Goal: Task Accomplishment & Management: Complete application form

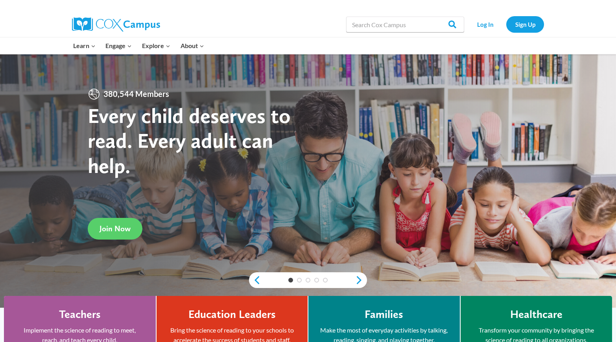
scroll to position [4, 0]
click at [478, 20] on link "Log In" at bounding box center [485, 24] width 34 height 16
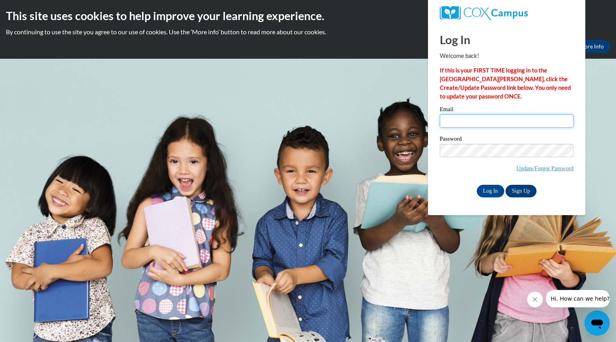
click at [485, 123] on input "Email" at bounding box center [507, 120] width 134 height 13
type input "cdesroche@miltonps.org"
click at [486, 189] on input "Log In" at bounding box center [491, 191] width 28 height 13
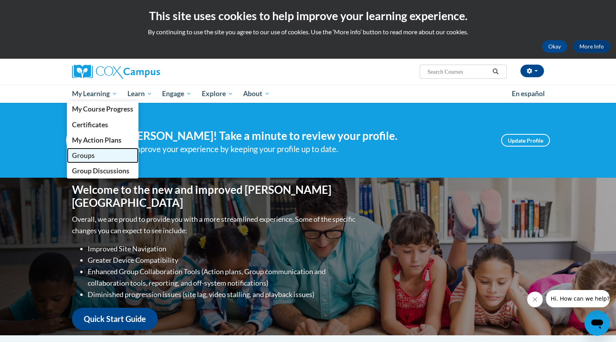
click at [89, 157] on span "Groups" at bounding box center [83, 155] width 23 height 8
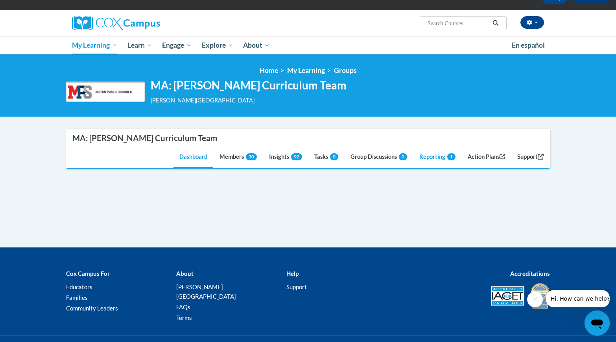
scroll to position [49, 0]
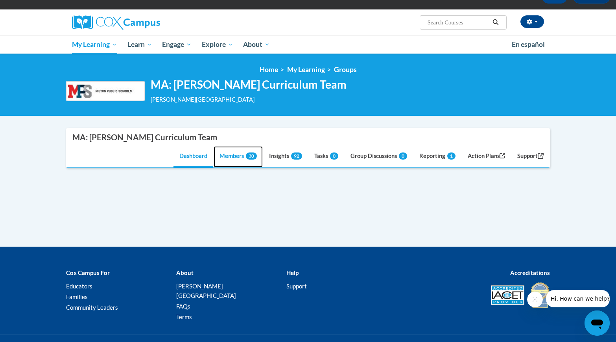
click at [231, 158] on link "Members 30" at bounding box center [238, 156] width 49 height 21
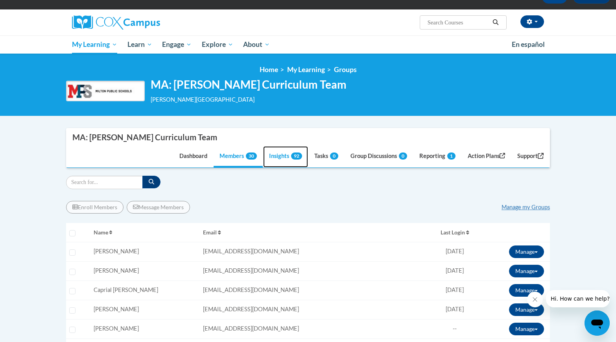
click at [282, 150] on link "Insights 92" at bounding box center [285, 156] width 45 height 21
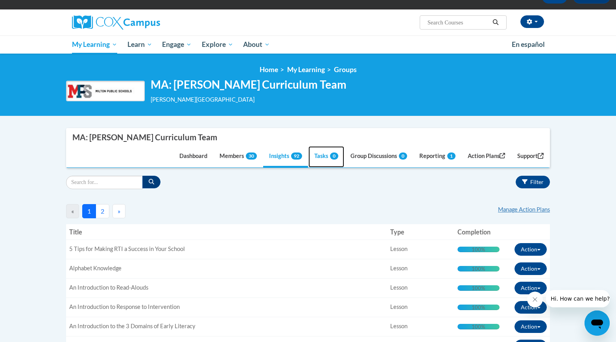
click at [330, 156] on span "0" at bounding box center [334, 155] width 8 height 7
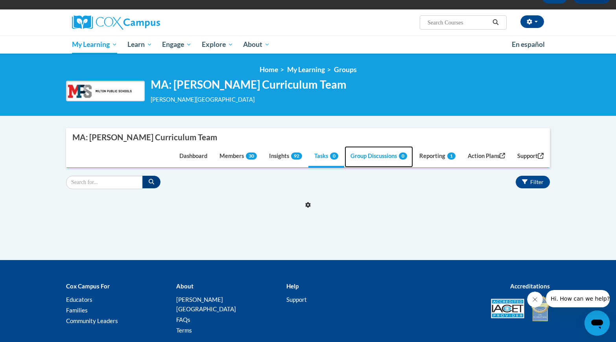
click at [364, 159] on link "Group Discussions 0" at bounding box center [379, 156] width 68 height 21
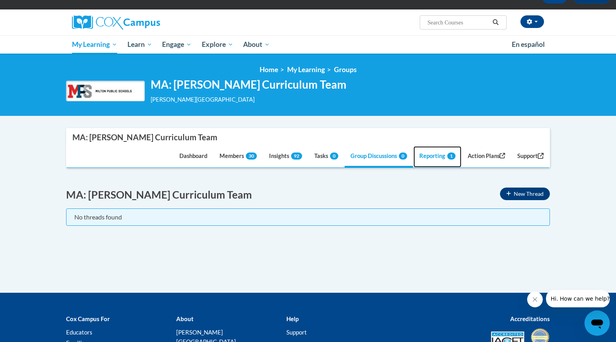
click at [441, 159] on link "Reporting 1" at bounding box center [438, 156] width 48 height 21
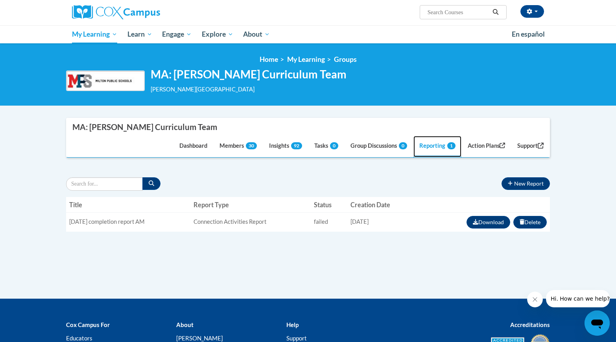
scroll to position [62, 0]
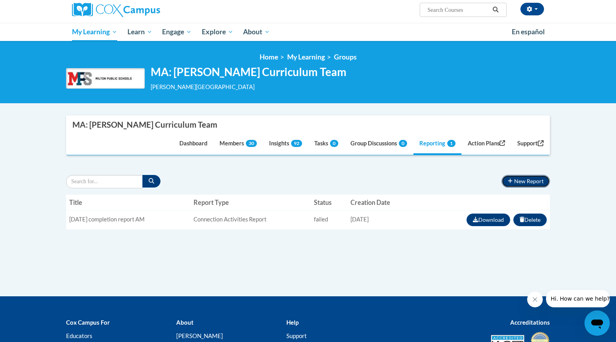
click at [522, 178] on button "New Report" at bounding box center [526, 181] width 48 height 13
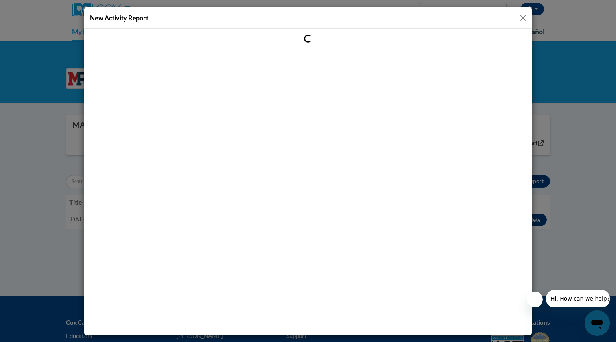
scroll to position [0, 0]
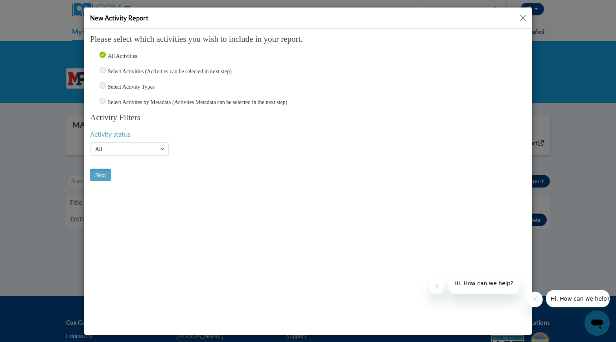
click at [102, 69] on input "Select Activities (Activities can be selected in next step)" at bounding box center [103, 69] width 6 height 6
radio input "true"
click at [118, 148] on select "Active Inactive All" at bounding box center [129, 148] width 79 height 13
click at [106, 168] on input "Next" at bounding box center [100, 174] width 21 height 13
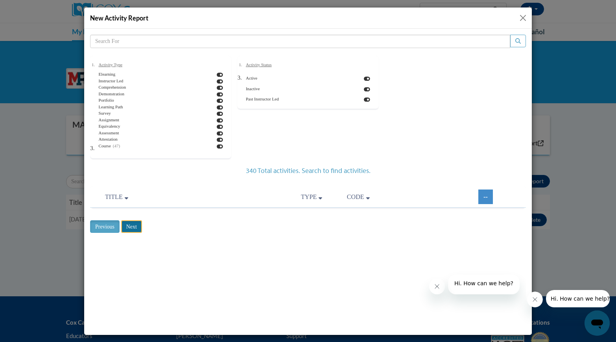
click at [139, 224] on input "Next" at bounding box center [131, 226] width 21 height 13
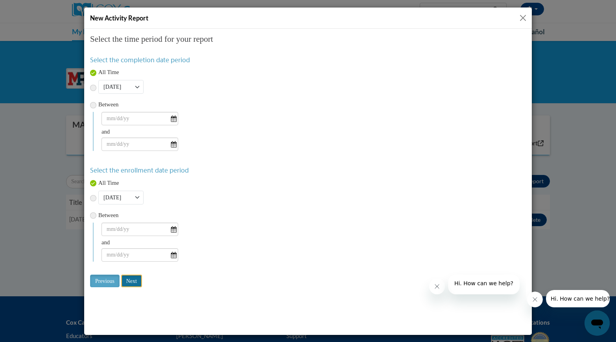
click at [130, 284] on input "Next" at bounding box center [131, 280] width 21 height 13
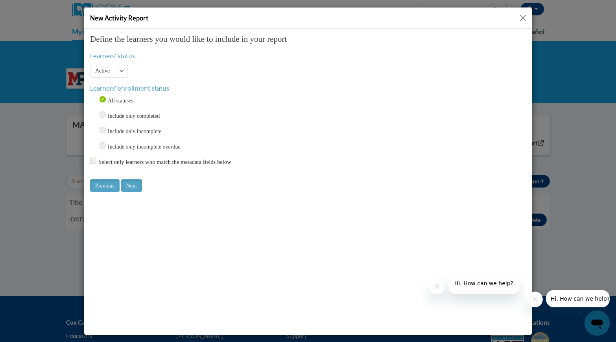
click at [133, 175] on div "Define the learners you would like to include in your report Learners' status A…" at bounding box center [308, 113] width 436 height 158
click at [102, 114] on input "Include only completed" at bounding box center [103, 114] width 6 height 6
radio input "true"
click at [132, 184] on input "Next" at bounding box center [131, 185] width 21 height 13
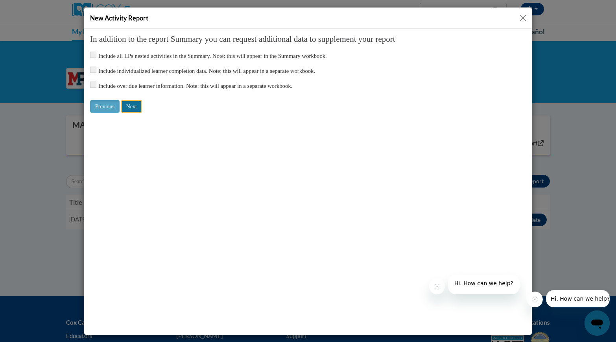
click at [133, 111] on input "Next" at bounding box center [131, 106] width 21 height 13
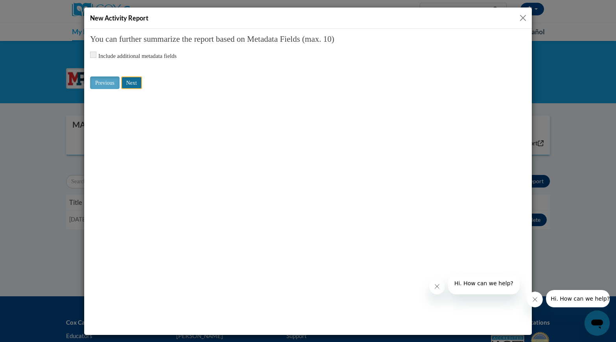
click at [127, 83] on input "Next" at bounding box center [131, 82] width 21 height 13
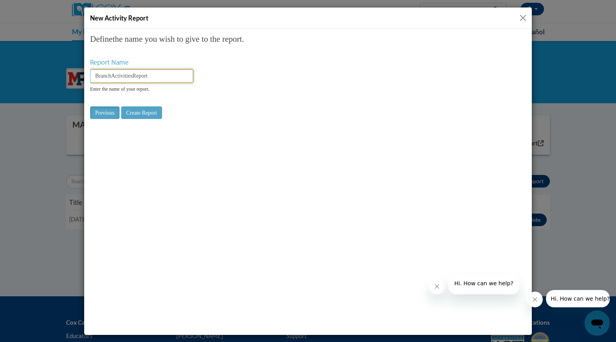
click at [136, 76] on input "BranchActivitiesReport" at bounding box center [141, 75] width 103 height 13
type input "August 18"
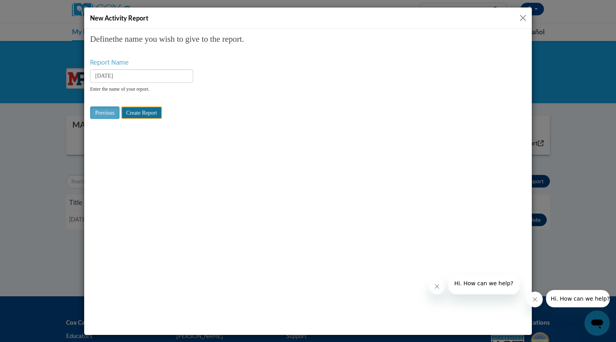
click at [145, 112] on input "Create Report" at bounding box center [141, 112] width 41 height 13
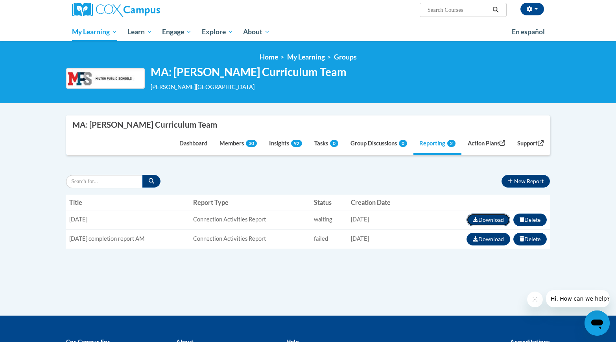
click at [496, 220] on button "Download" at bounding box center [489, 219] width 44 height 13
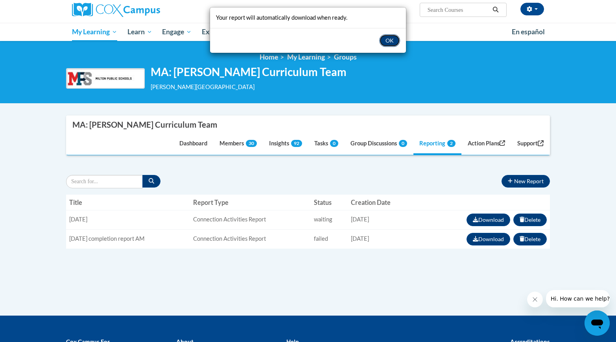
click at [390, 41] on button "OK" at bounding box center [389, 40] width 21 height 13
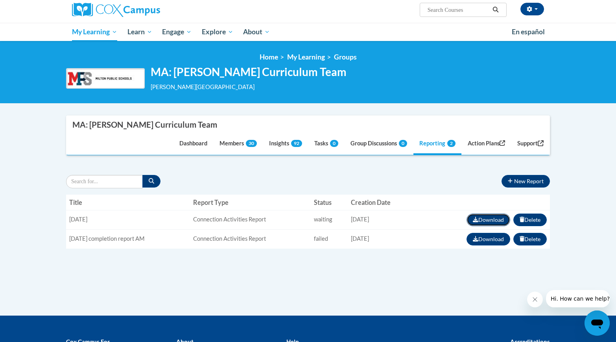
click at [479, 222] on button "Download" at bounding box center [489, 219] width 44 height 13
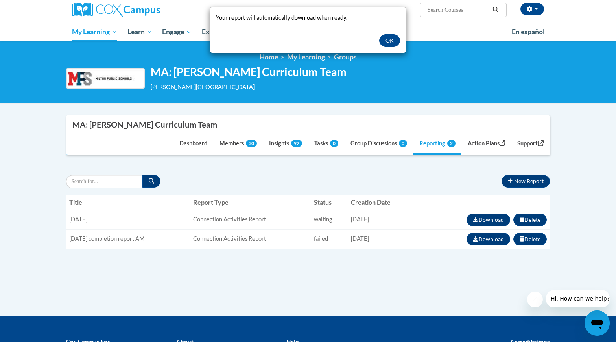
click at [187, 225] on div "Your report will automatically download when ready. OK" at bounding box center [308, 171] width 616 height 342
click at [186, 222] on div "Your report will automatically download when ready. OK" at bounding box center [308, 171] width 616 height 342
click at [247, 139] on div "Your report will automatically download when ready. OK" at bounding box center [308, 171] width 616 height 342
click at [238, 146] on div "Your report will automatically download when ready. OK" at bounding box center [308, 171] width 616 height 342
click at [226, 140] on div "Your report will automatically download when ready. OK" at bounding box center [308, 171] width 616 height 342
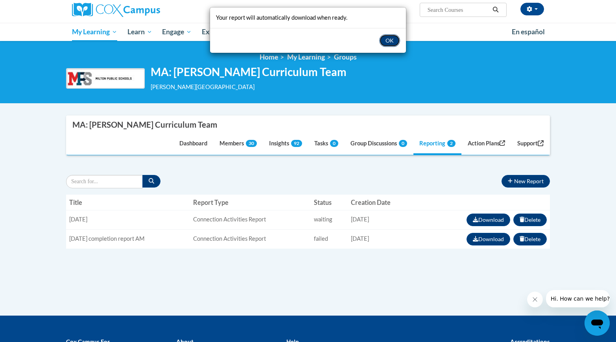
click at [397, 39] on button "OK" at bounding box center [389, 40] width 21 height 13
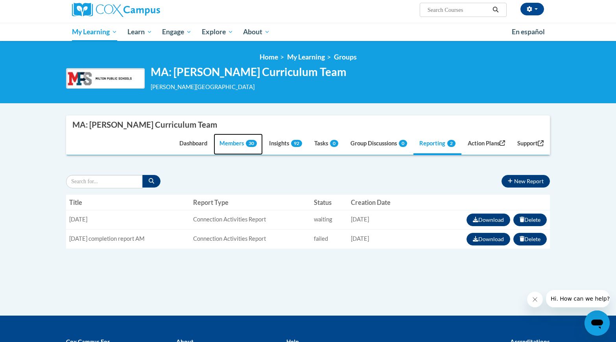
click at [226, 145] on link "Members 30" at bounding box center [238, 143] width 49 height 21
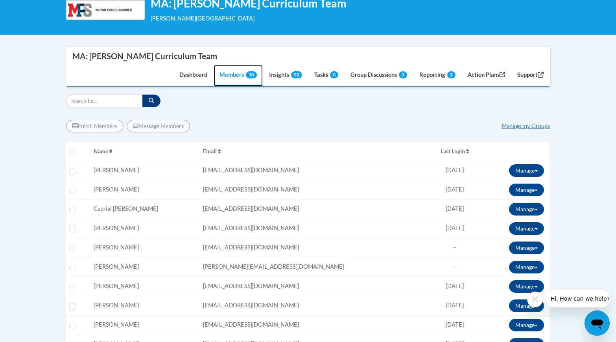
scroll to position [127, 0]
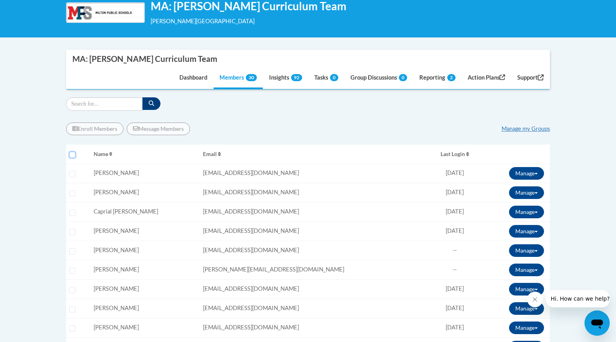
click at [73, 153] on input "Select all users" at bounding box center [72, 154] width 6 height 6
checkbox input "true"
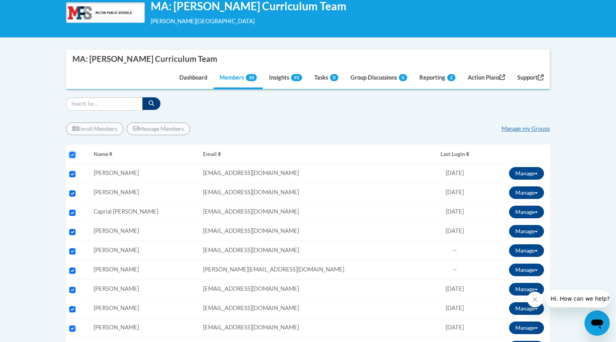
checkbox input "true"
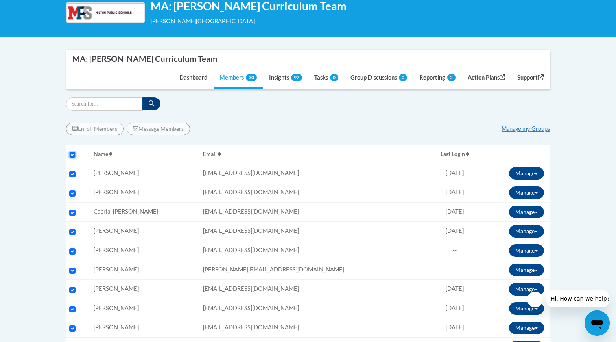
checkbox input "true"
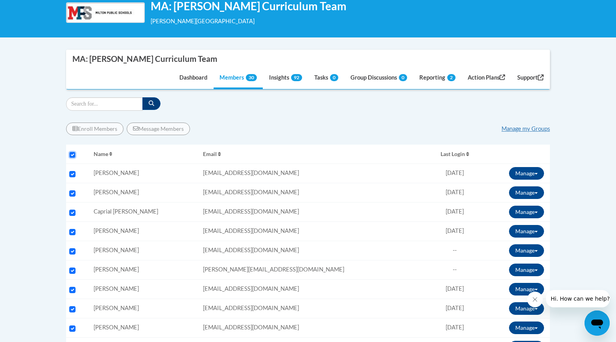
checkbox input "true"
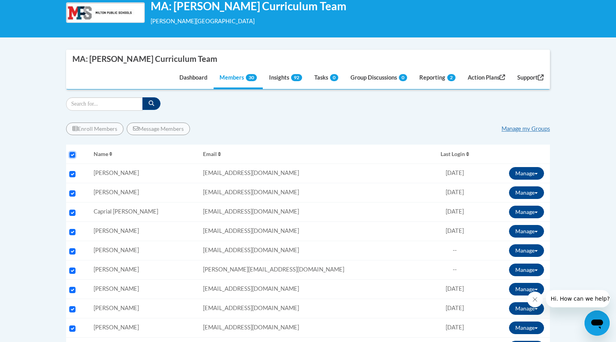
checkbox input "true"
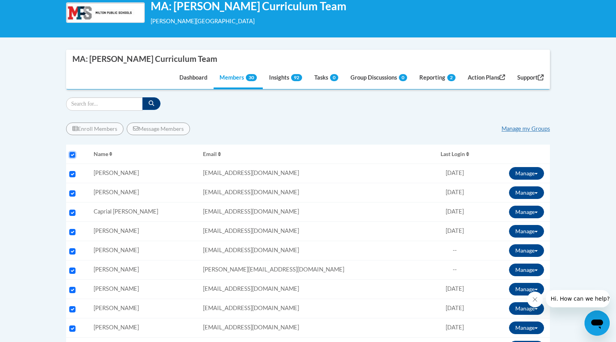
checkbox input "true"
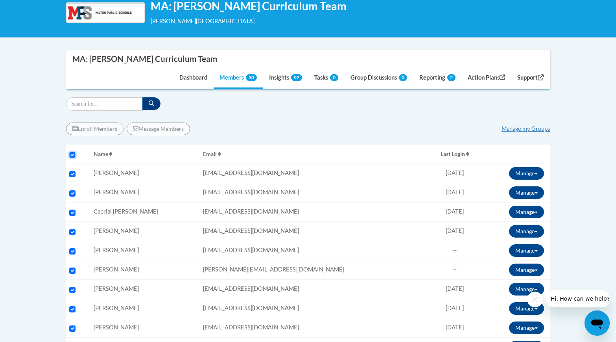
checkbox input "true"
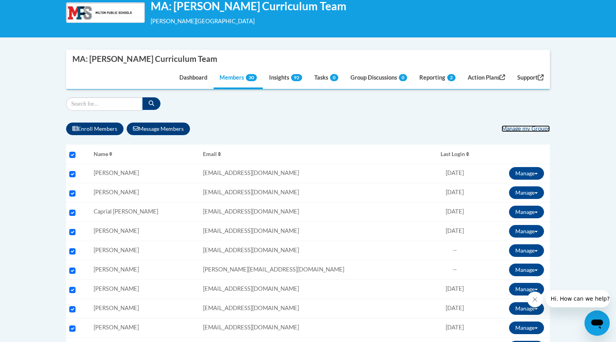
click at [537, 126] on link "Manage my Groups" at bounding box center [526, 128] width 48 height 7
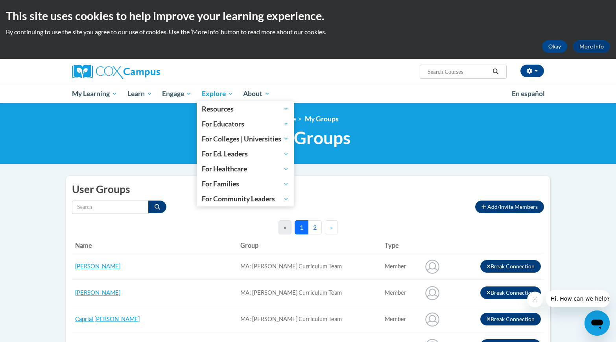
click at [218, 98] on span "Explore" at bounding box center [217, 93] width 31 height 9
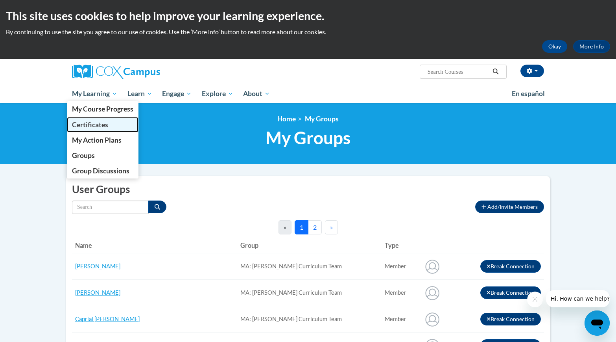
click at [86, 127] on span "Certificates" at bounding box center [90, 124] width 36 height 8
